Goal: Check status: Check status

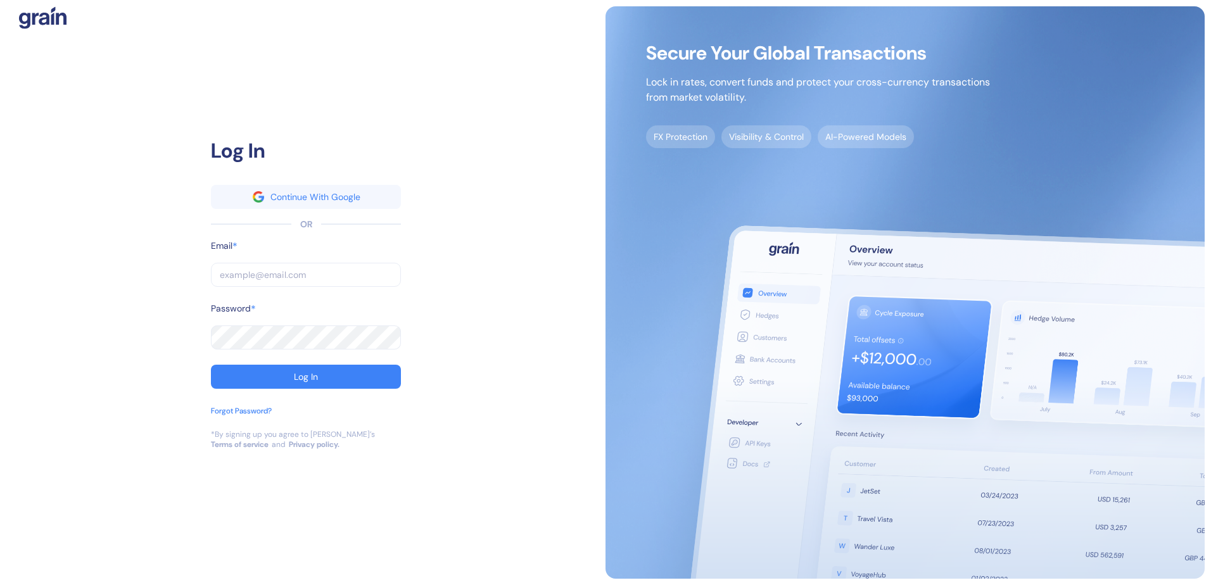
type input "[EMAIL_ADDRESS][DOMAIN_NAME]"
click at [284, 392] on div "Log In Continue With Google OR Email * [EMAIL_ADDRESS][DOMAIN_NAME] ​ Password …" at bounding box center [306, 283] width 190 height 294
drag, startPoint x: 289, startPoint y: 383, endPoint x: 323, endPoint y: 352, distance: 45.8
click at [289, 382] on button "Log In" at bounding box center [306, 377] width 190 height 24
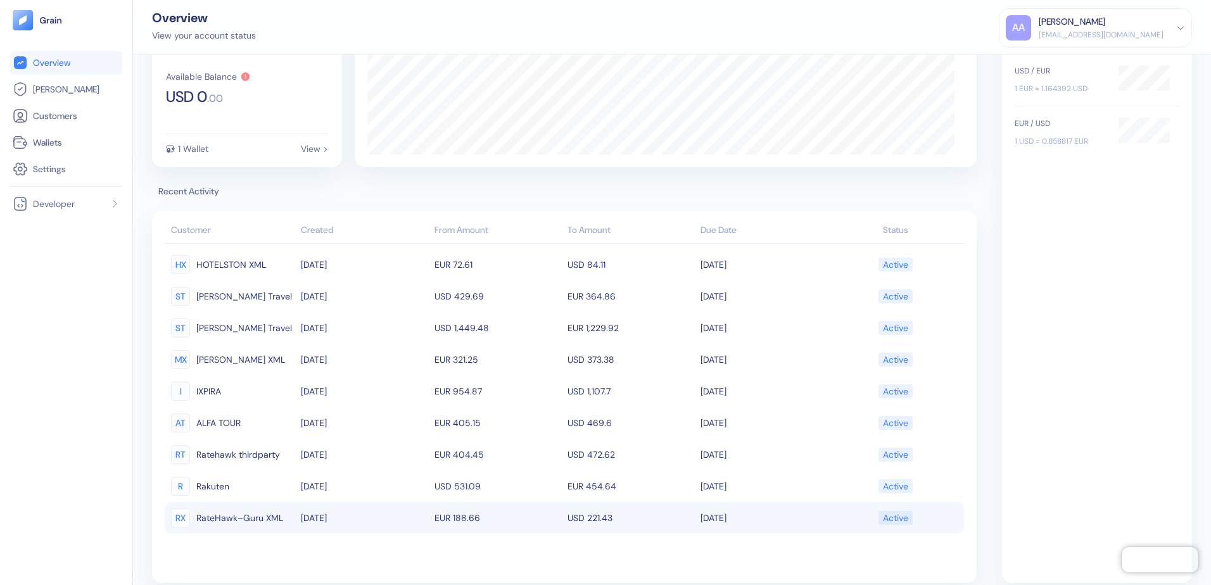
scroll to position [82, 0]
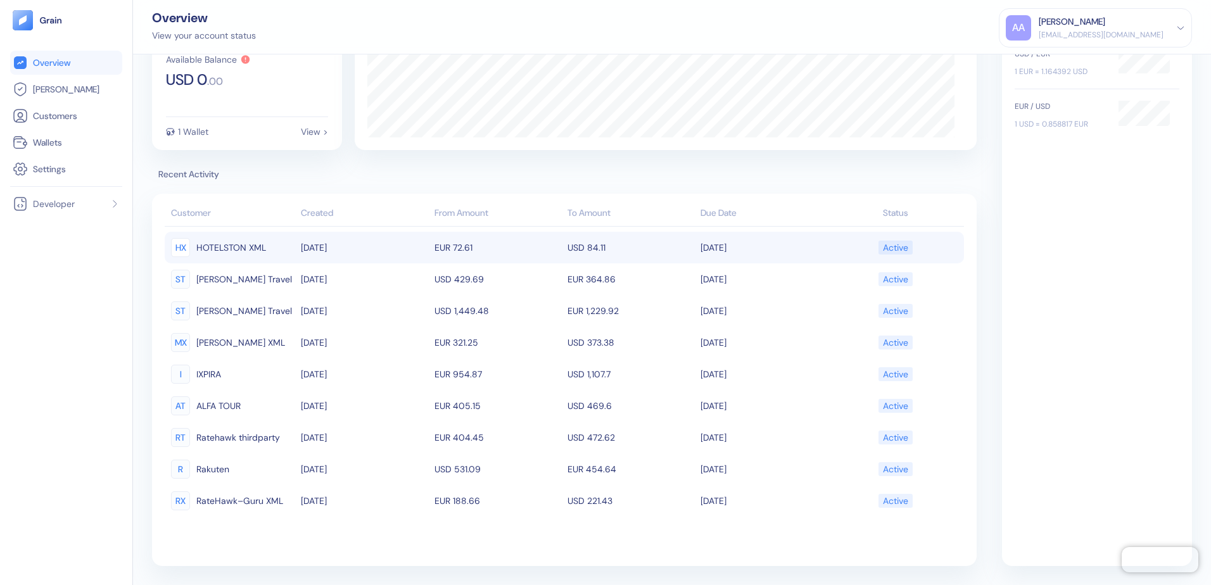
click at [592, 245] on td "USD 84.11" at bounding box center [631, 248] width 133 height 32
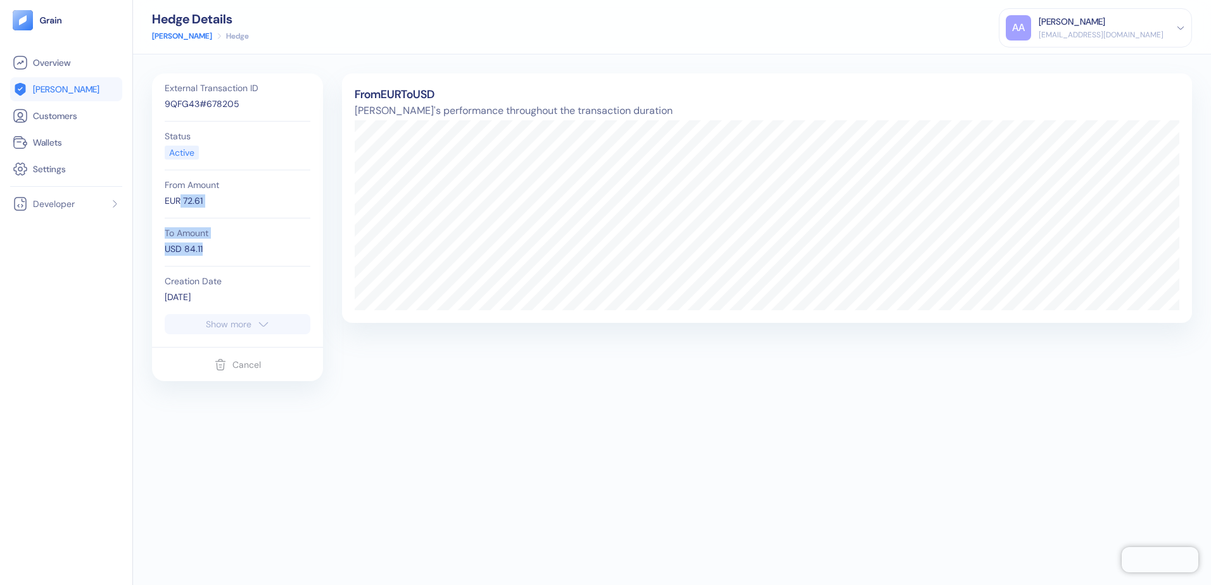
drag, startPoint x: 208, startPoint y: 250, endPoint x: 179, endPoint y: 196, distance: 61.8
click at [179, 196] on div "External Transaction ID 9QFG43#678205 Status Active From Amount EUR 72.61 To Am…" at bounding box center [237, 193] width 158 height 241
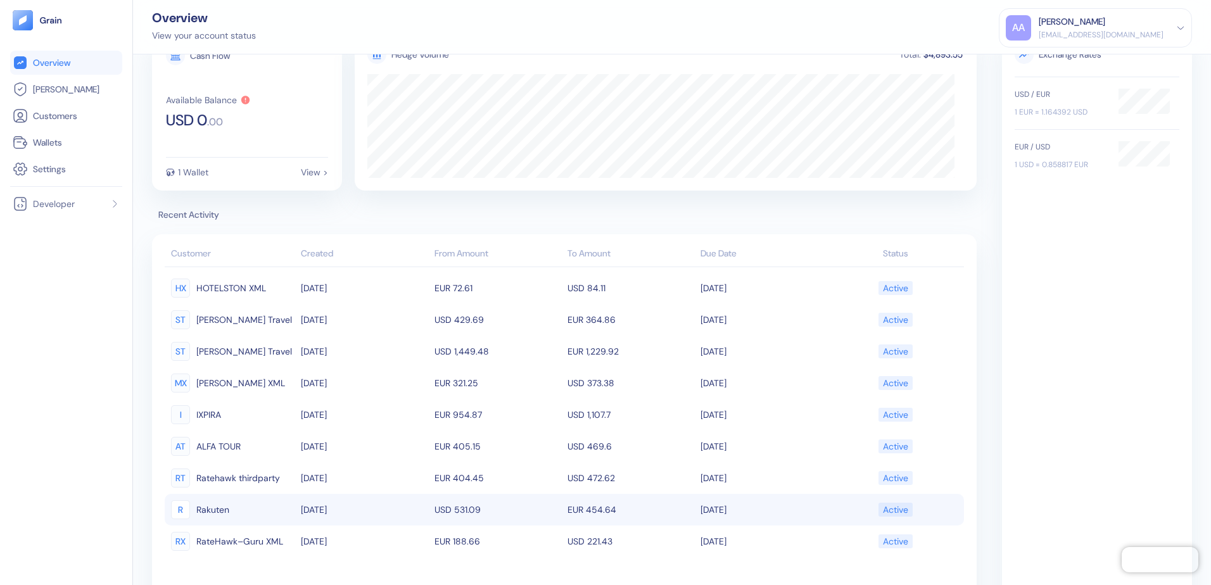
scroll to position [63, 0]
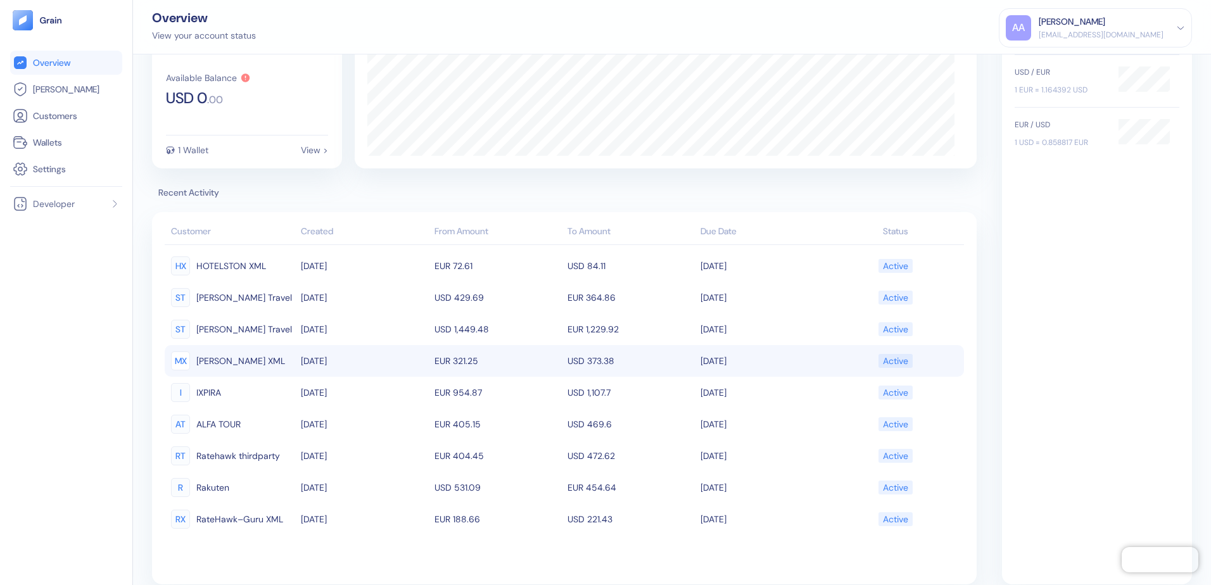
click at [469, 361] on td "EUR 321.25" at bounding box center [497, 361] width 133 height 32
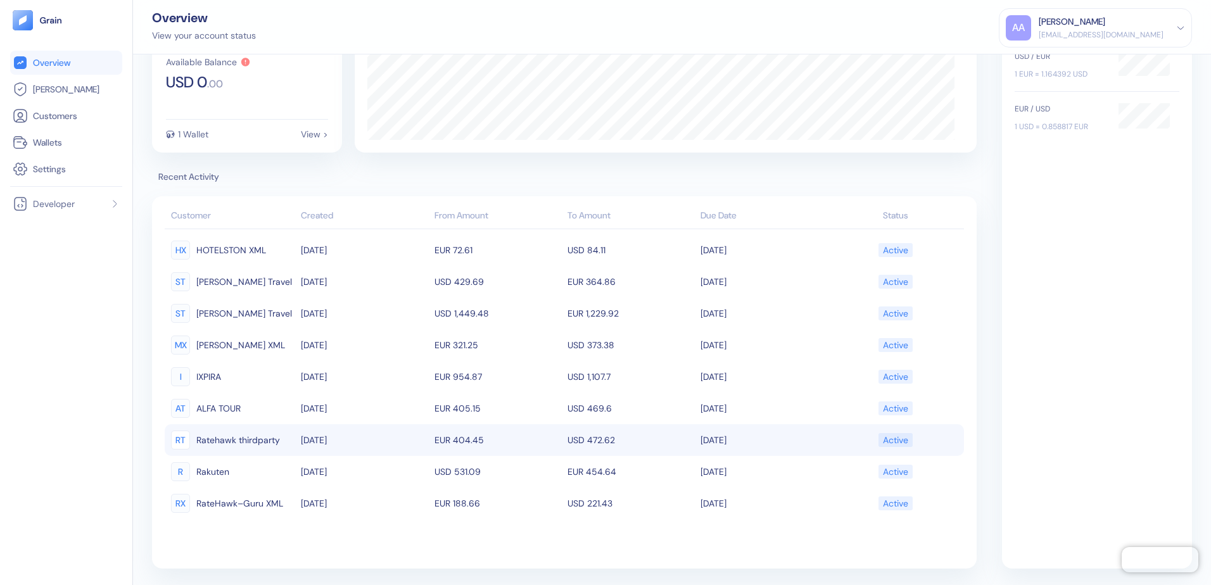
scroll to position [82, 0]
click at [443, 437] on td "EUR 404.45" at bounding box center [497, 438] width 133 height 32
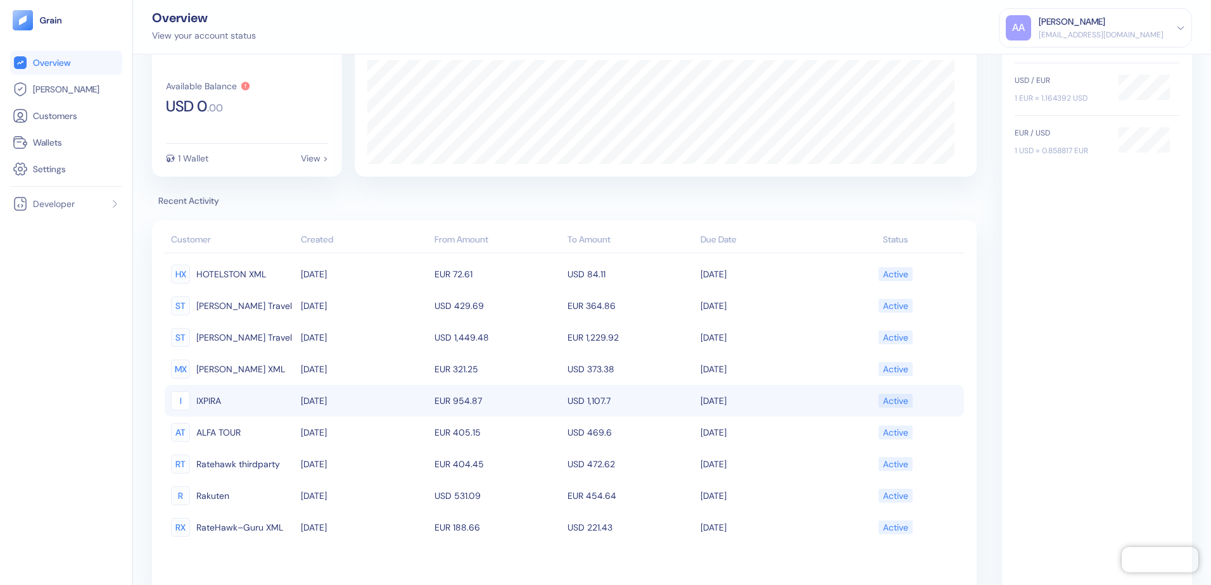
scroll to position [82, 0]
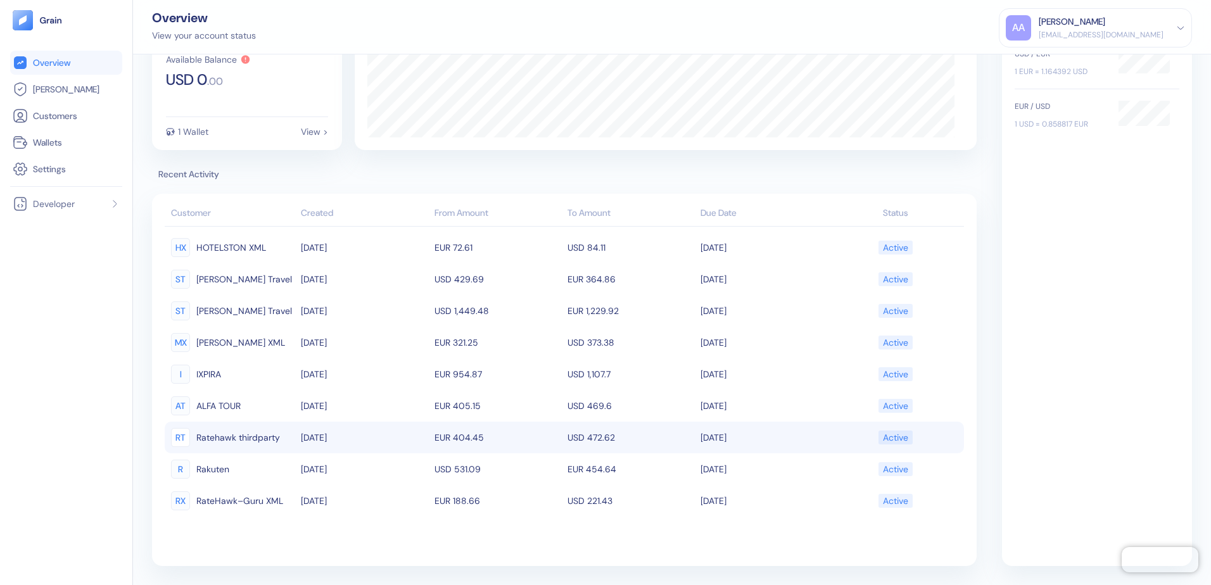
click at [435, 439] on td "EUR 404.45" at bounding box center [497, 438] width 133 height 32
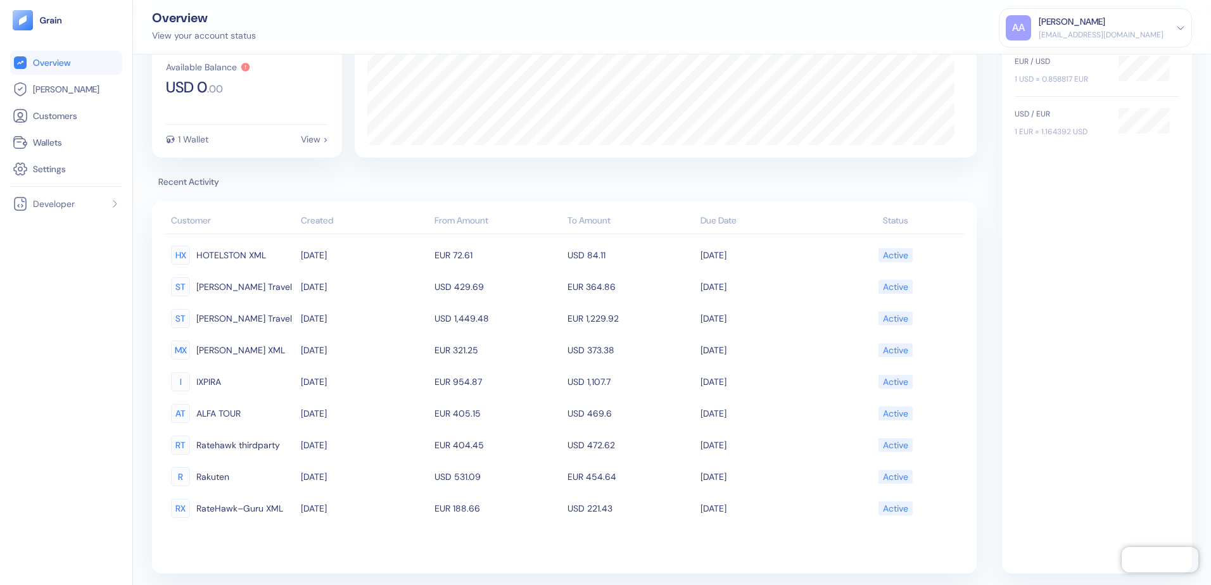
scroll to position [82, 0]
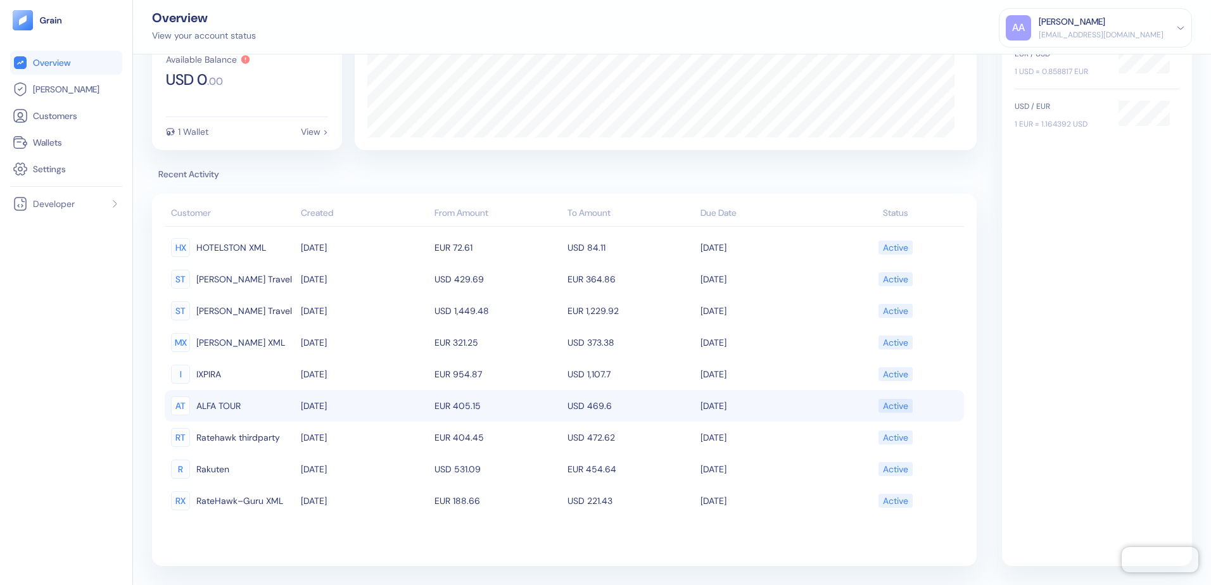
click at [462, 415] on td "EUR 405.15" at bounding box center [497, 406] width 133 height 32
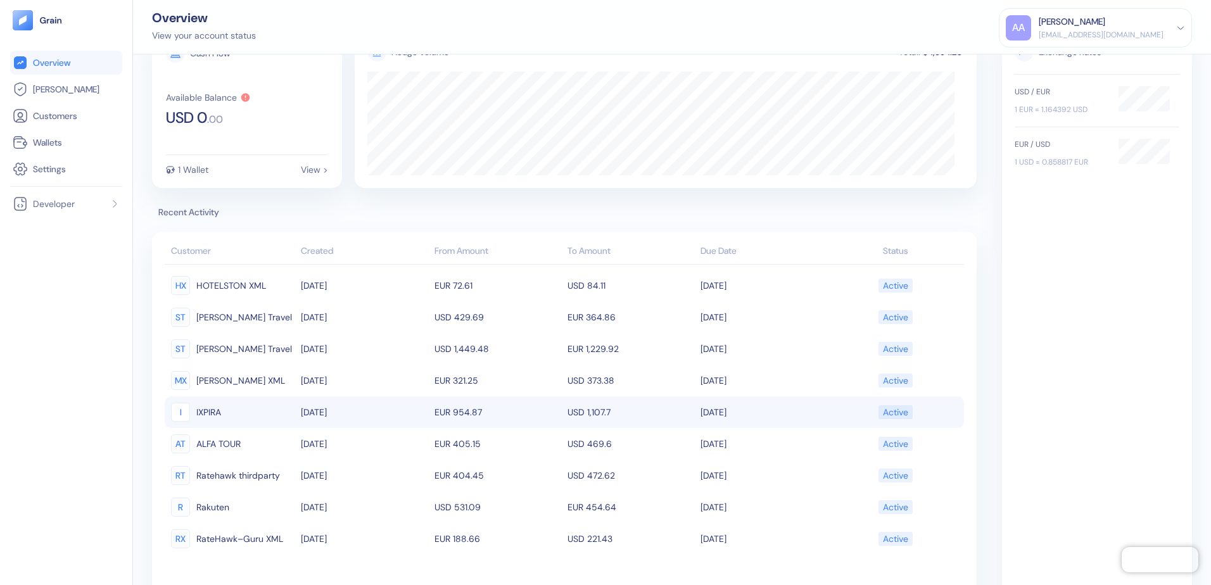
scroll to position [82, 0]
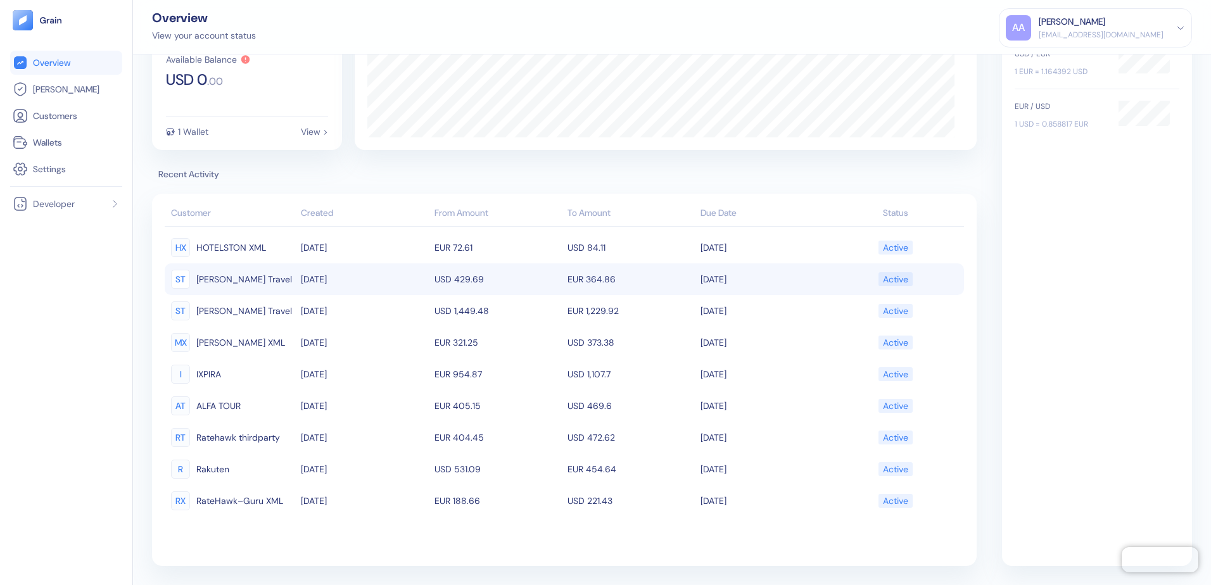
click at [565, 275] on td "EUR 364.86" at bounding box center [631, 280] width 133 height 32
